Goal: Use online tool/utility

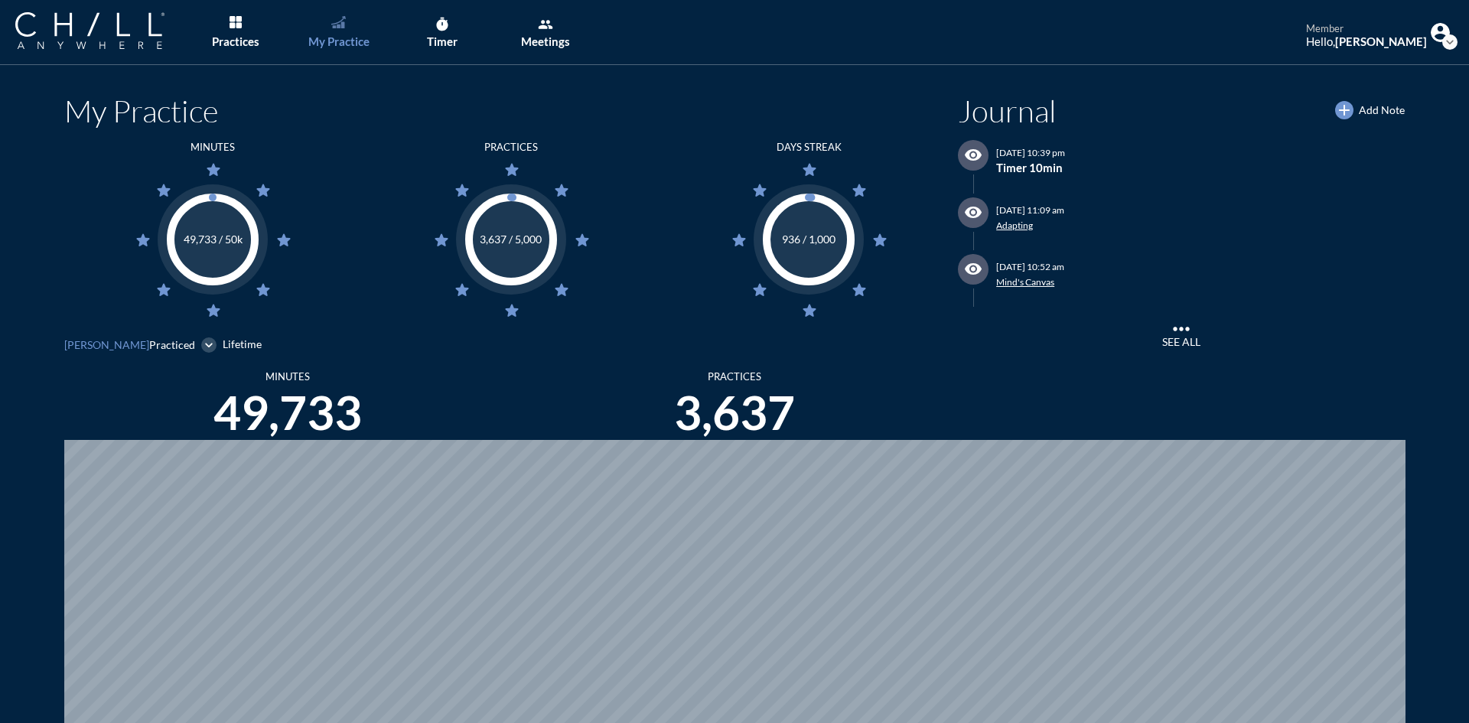
scroll to position [723, 1457]
click at [441, 31] on icon "timer" at bounding box center [441, 24] width 15 height 15
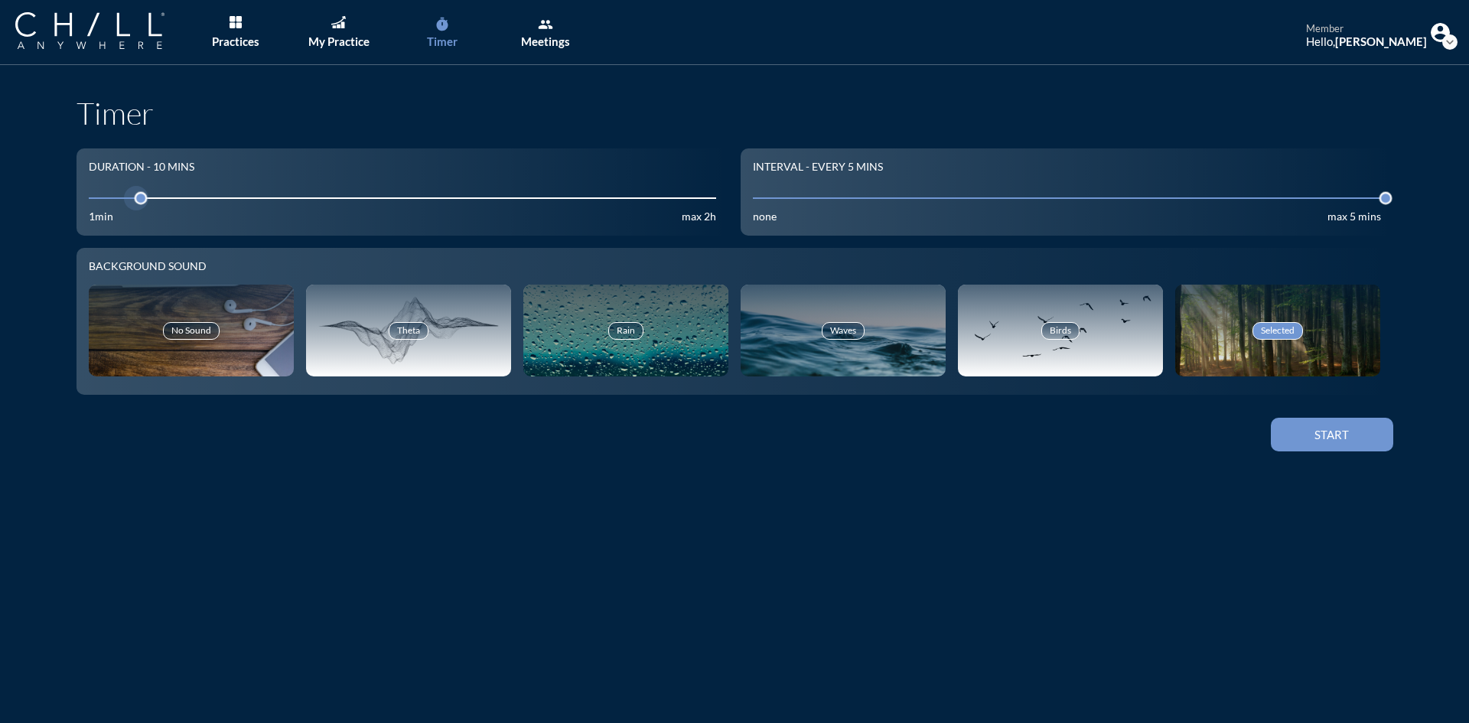
click at [193, 192] on input "10" at bounding box center [403, 197] width 628 height 15
click at [182, 203] on input "10" at bounding box center [403, 197] width 628 height 15
drag, startPoint x: 184, startPoint y: 193, endPoint x: 165, endPoint y: 196, distance: 18.6
click at [167, 196] on div at bounding box center [177, 197] width 21 height 21
click at [1305, 435] on div "Start" at bounding box center [1331, 435] width 69 height 14
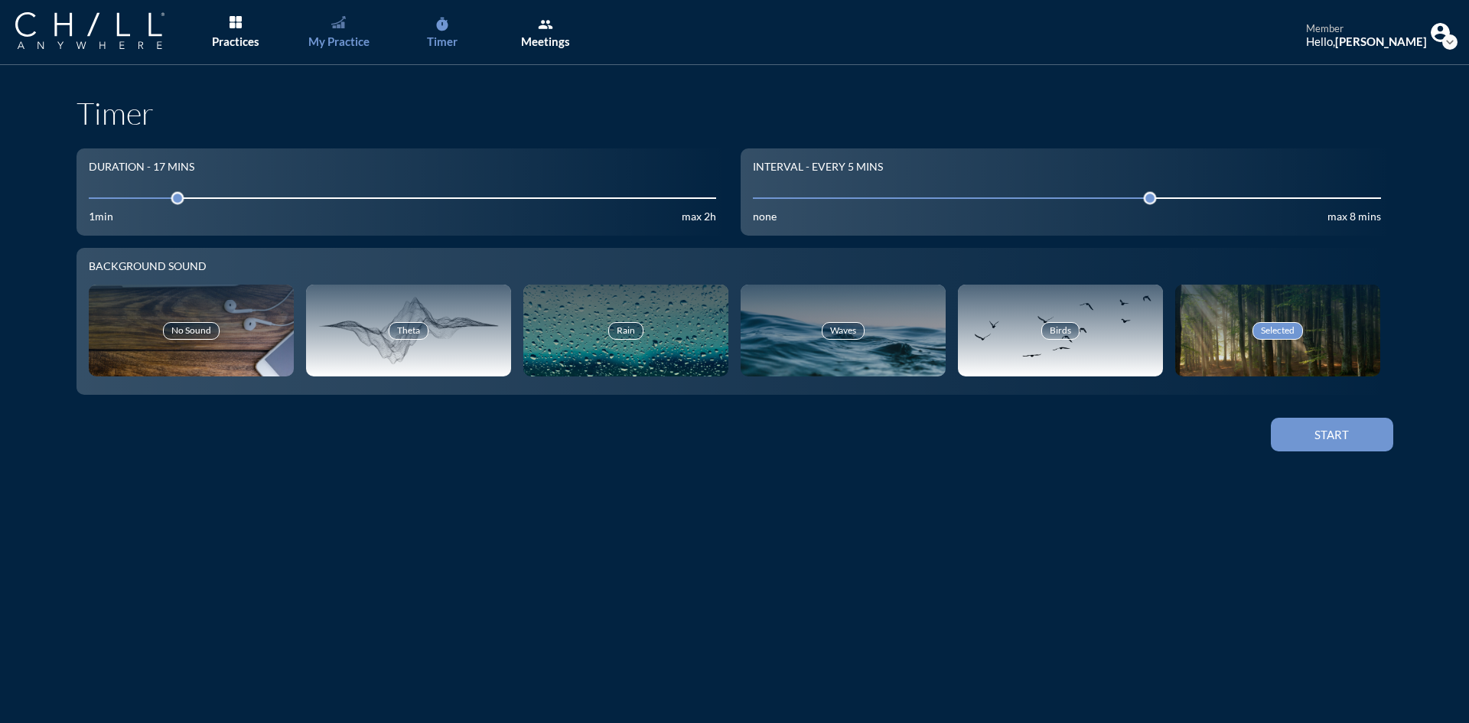
click at [358, 16] on link "My Practice" at bounding box center [338, 32] width 80 height 65
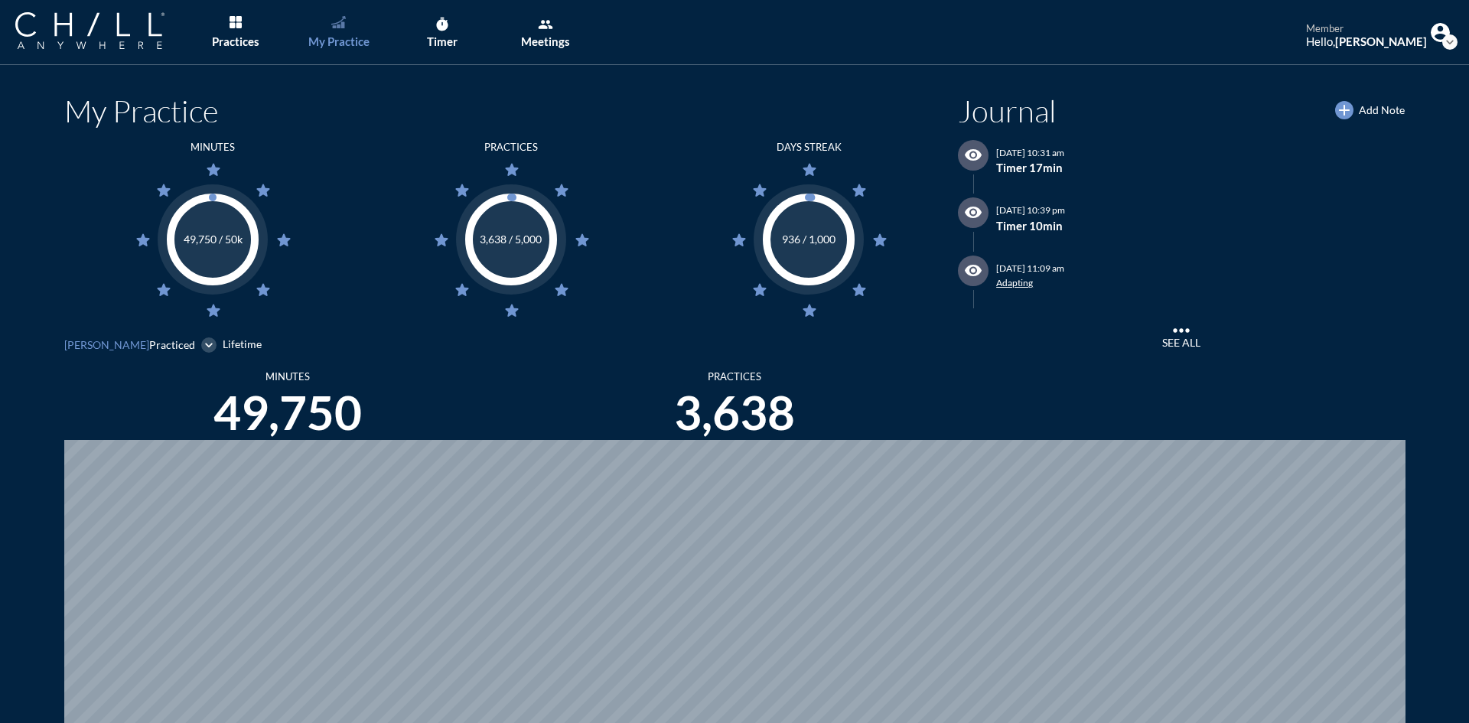
scroll to position [723, 1457]
